Goal: Information Seeking & Learning: Learn about a topic

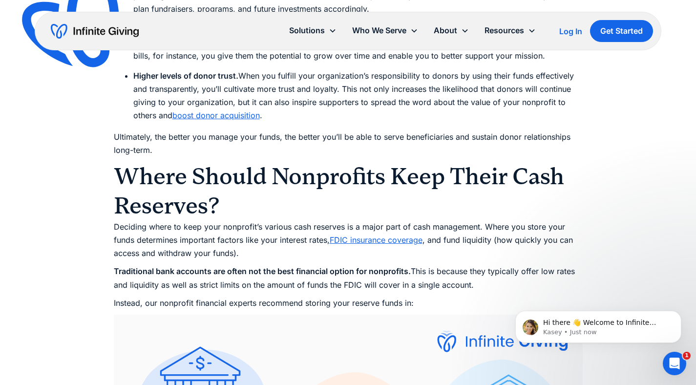
scroll to position [1719, 0]
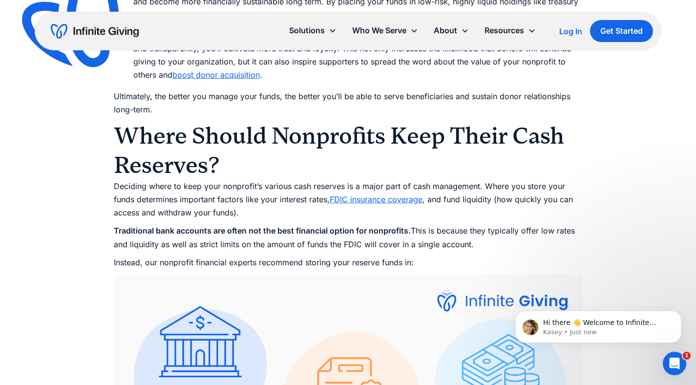
click at [138, 159] on h2 "Where Should Nonprofits Keep Their Cash Reserves?" at bounding box center [348, 150] width 469 height 59
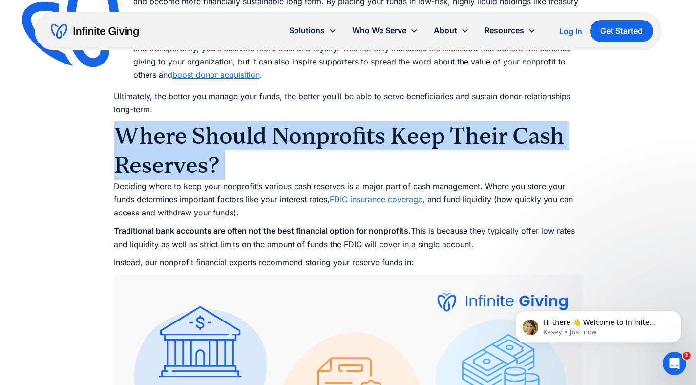
click at [138, 159] on h2 "Where Should Nonprofits Keep Their Cash Reserves?" at bounding box center [348, 150] width 469 height 59
copy h2 "Where Should Nonprofits Keep Their Cash Reserves?"
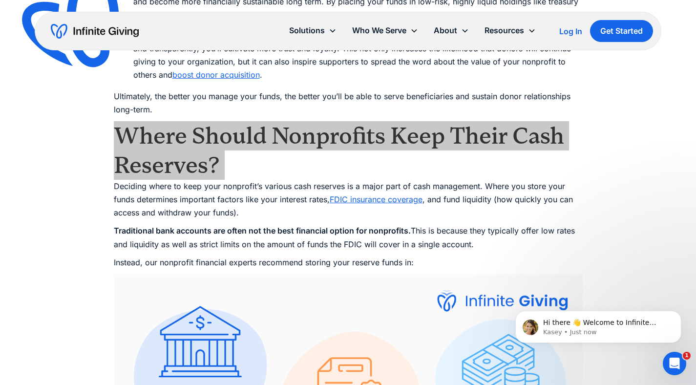
copy h2 "Where Should Nonprofits Keep Their Cash Reserves?"
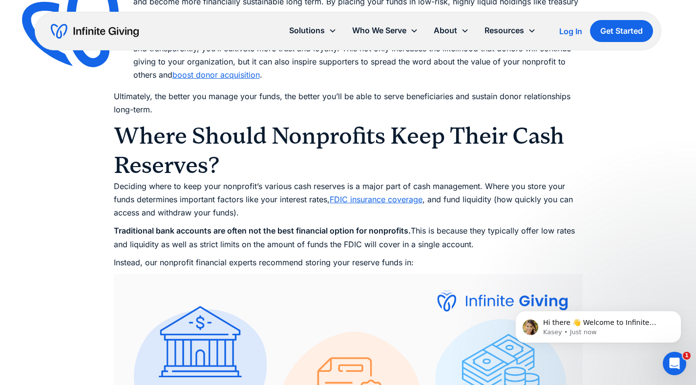
click at [395, 234] on strong "Traditional bank accounts are often not the best financial option for nonprofit…" at bounding box center [262, 231] width 297 height 10
click at [390, 232] on strong "Traditional bank accounts are often not the best financial option for nonprofit…" at bounding box center [262, 231] width 297 height 10
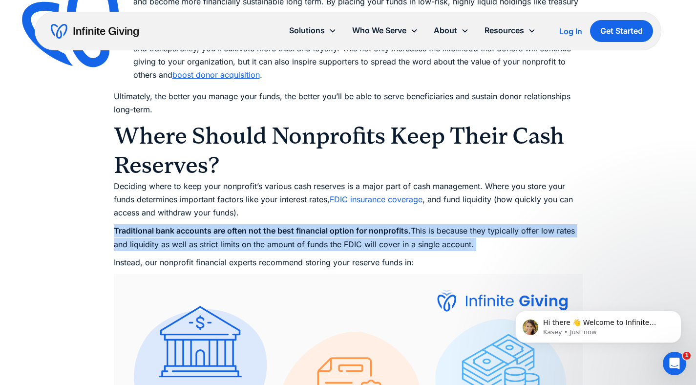
click at [390, 232] on strong "Traditional bank accounts are often not the best financial option for nonprofit…" at bounding box center [262, 231] width 297 height 10
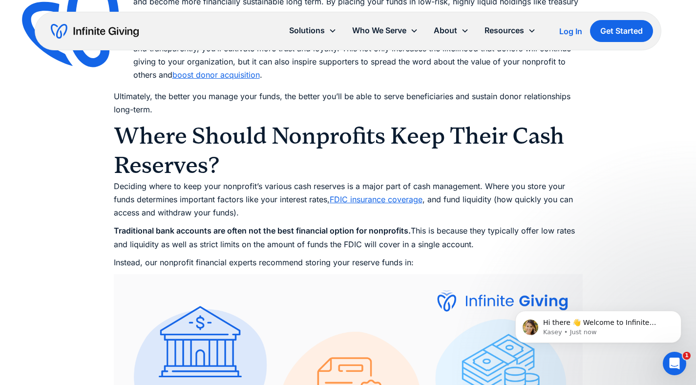
click at [376, 262] on p "Instead, our nonprofit financial experts recommend storing your reserve funds i…" at bounding box center [348, 262] width 469 height 13
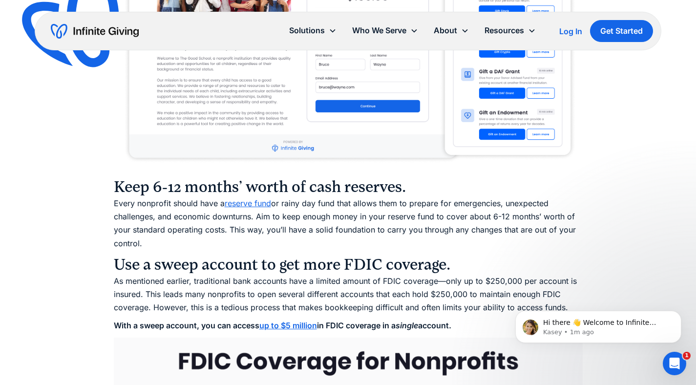
scroll to position [3496, 0]
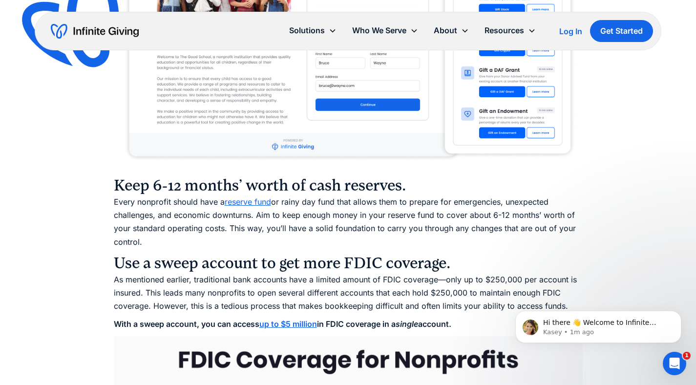
click at [367, 185] on h3 "Keep 6-12 months’ worth of cash reserves." at bounding box center [348, 186] width 469 height 20
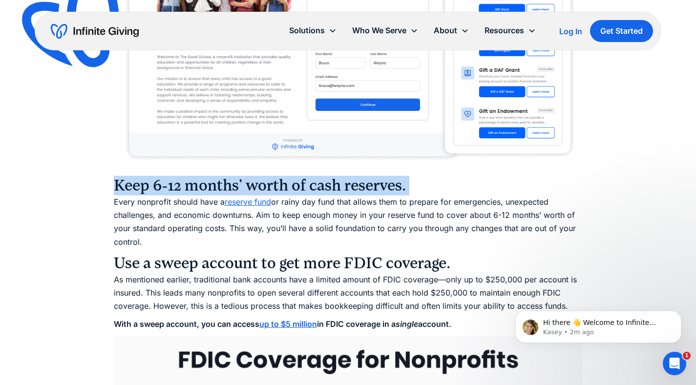
click at [367, 185] on h3 "Keep 6-12 months’ worth of cash reserves." at bounding box center [348, 186] width 469 height 20
copy h3 "Keep 6-12 months’ worth of cash reserves."
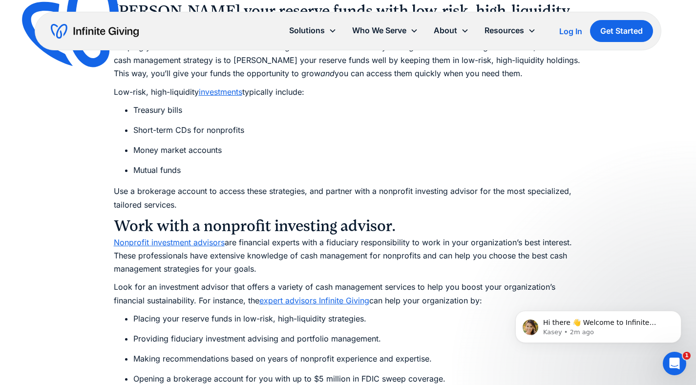
scroll to position [4214, 0]
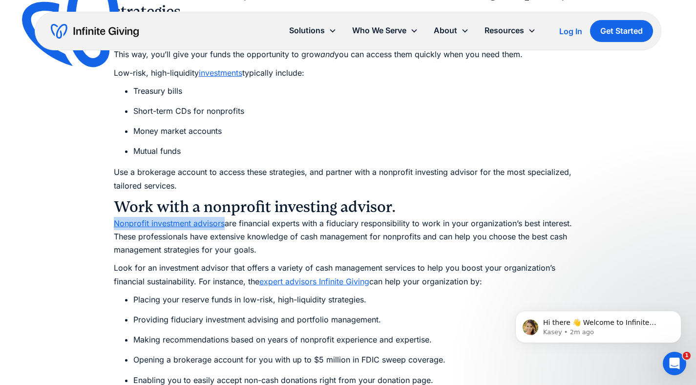
click at [202, 232] on p "Nonprofit investment advisors are financial experts with a fiduciary responsibi…" at bounding box center [348, 237] width 469 height 40
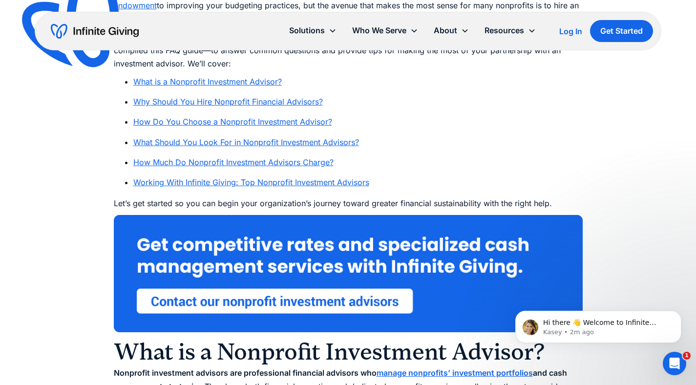
scroll to position [645, 0]
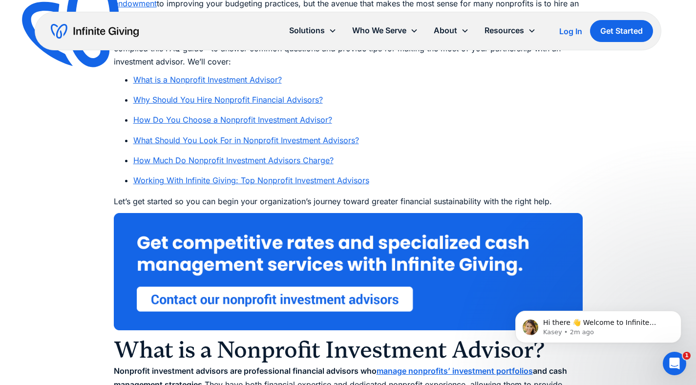
click at [390, 304] on img at bounding box center [348, 271] width 469 height 117
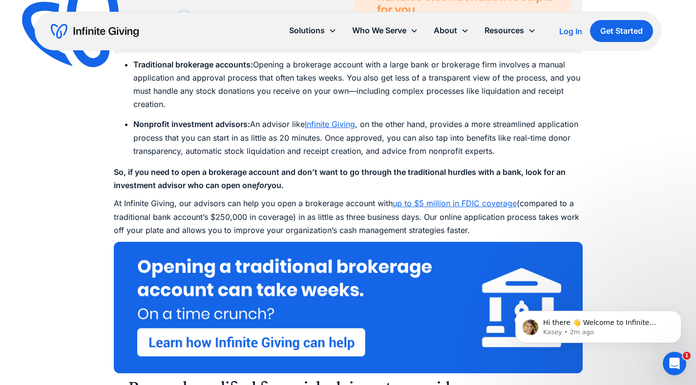
scroll to position [2440, 0]
